Goal: Task Accomplishment & Management: Manage account settings

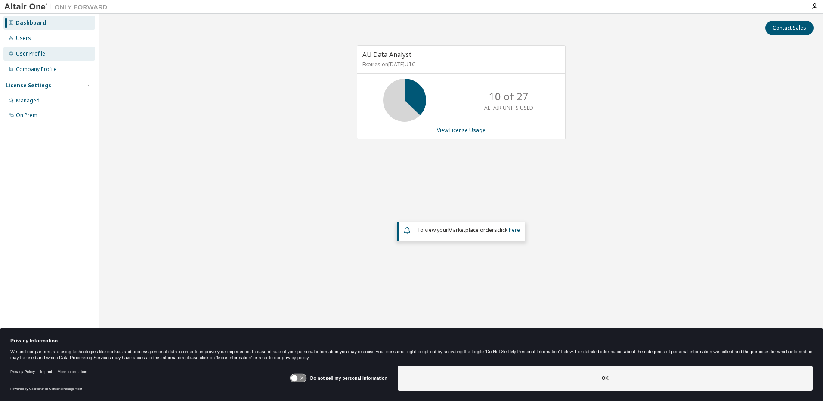
click at [37, 51] on div "User Profile" at bounding box center [30, 53] width 29 height 7
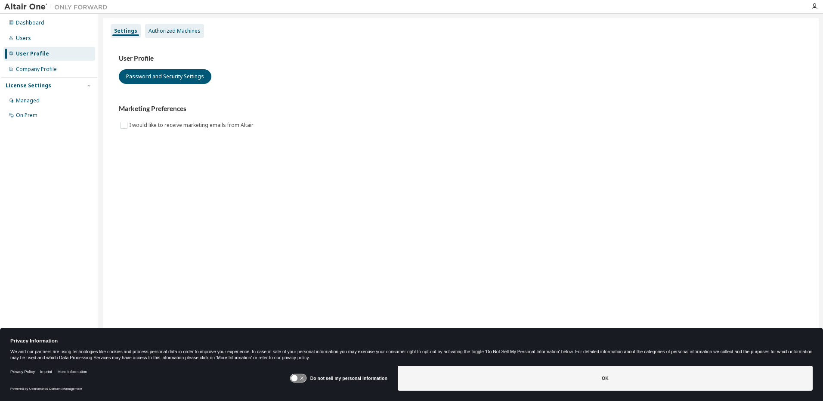
click at [178, 28] on div "Authorized Machines" at bounding box center [175, 31] width 52 height 7
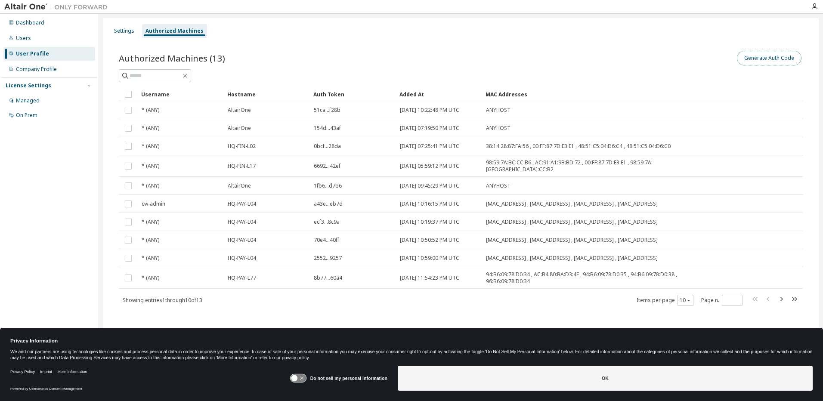
click at [769, 59] on button "Generate Auth Code" at bounding box center [769, 58] width 65 height 15
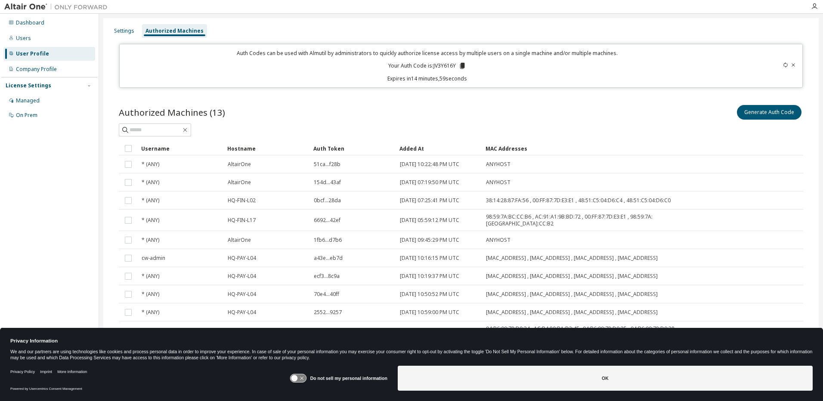
click at [463, 66] on icon at bounding box center [462, 66] width 8 height 8
